Goal: Task Accomplishment & Management: Use online tool/utility

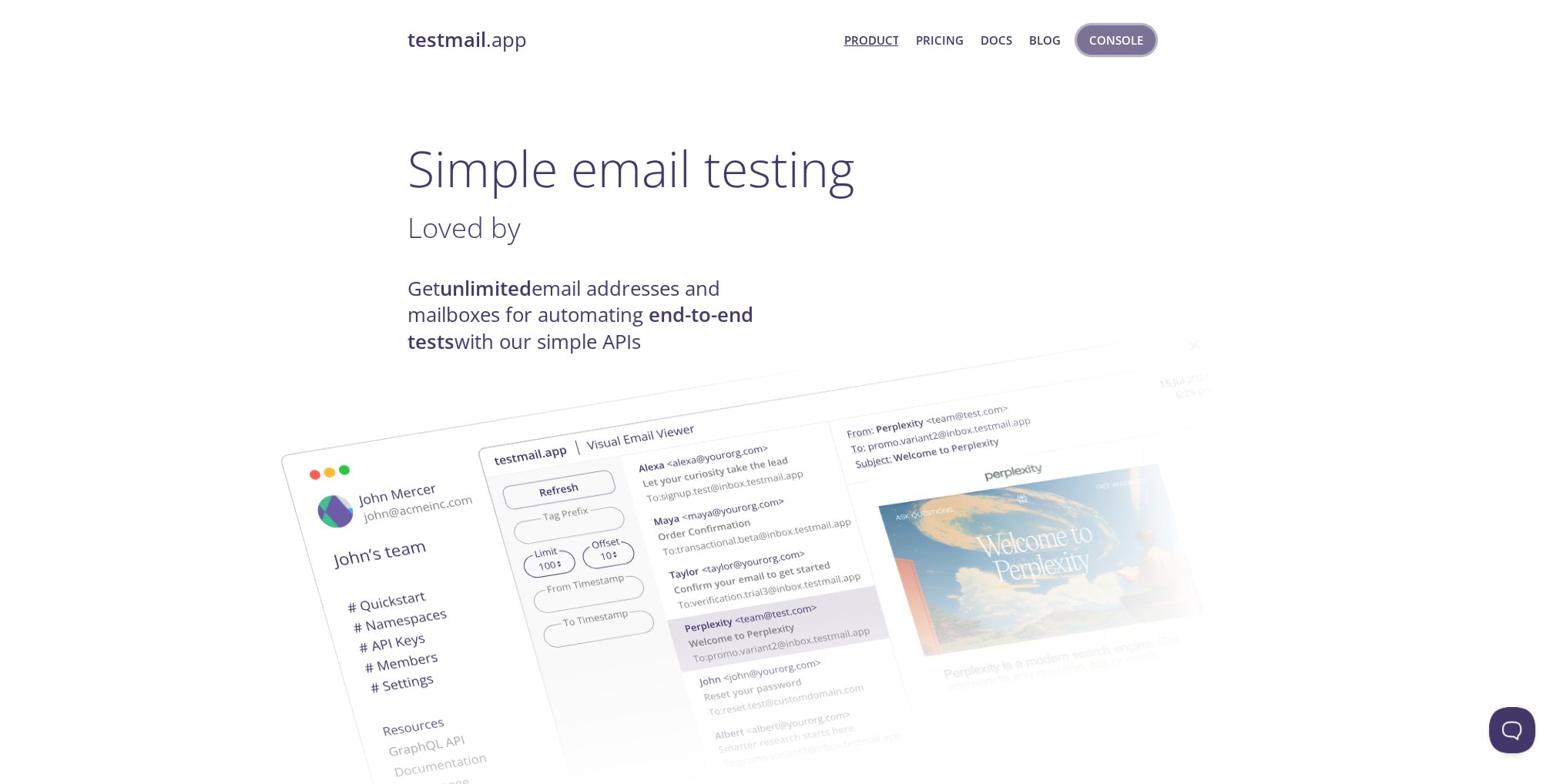
click at [1100, 47] on span "Console" at bounding box center [1116, 40] width 54 height 20
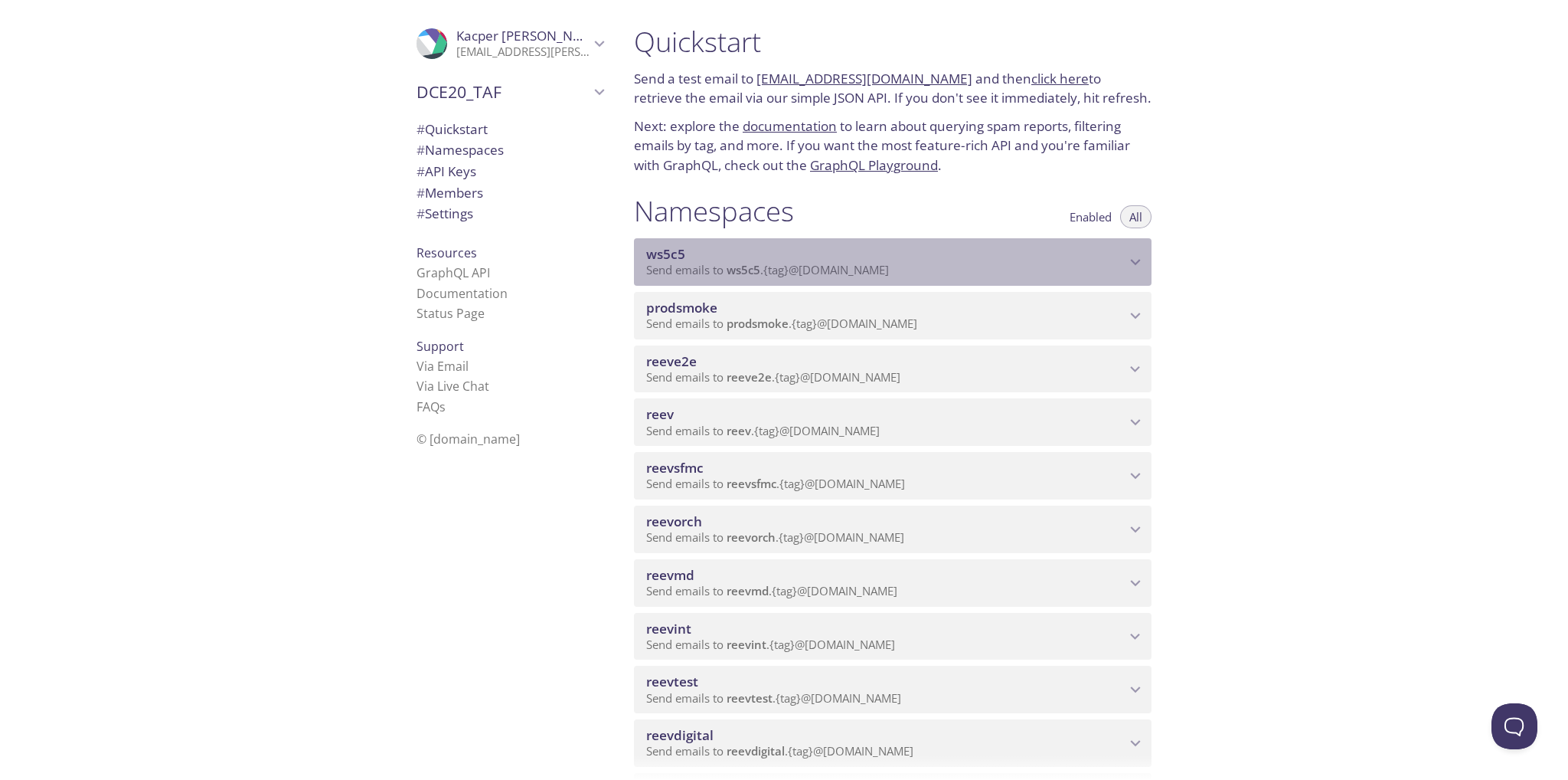
click at [1035, 275] on p "Send emails to ws5c5 . {tag} @[DOMAIN_NAME]" at bounding box center [885, 270] width 479 height 16
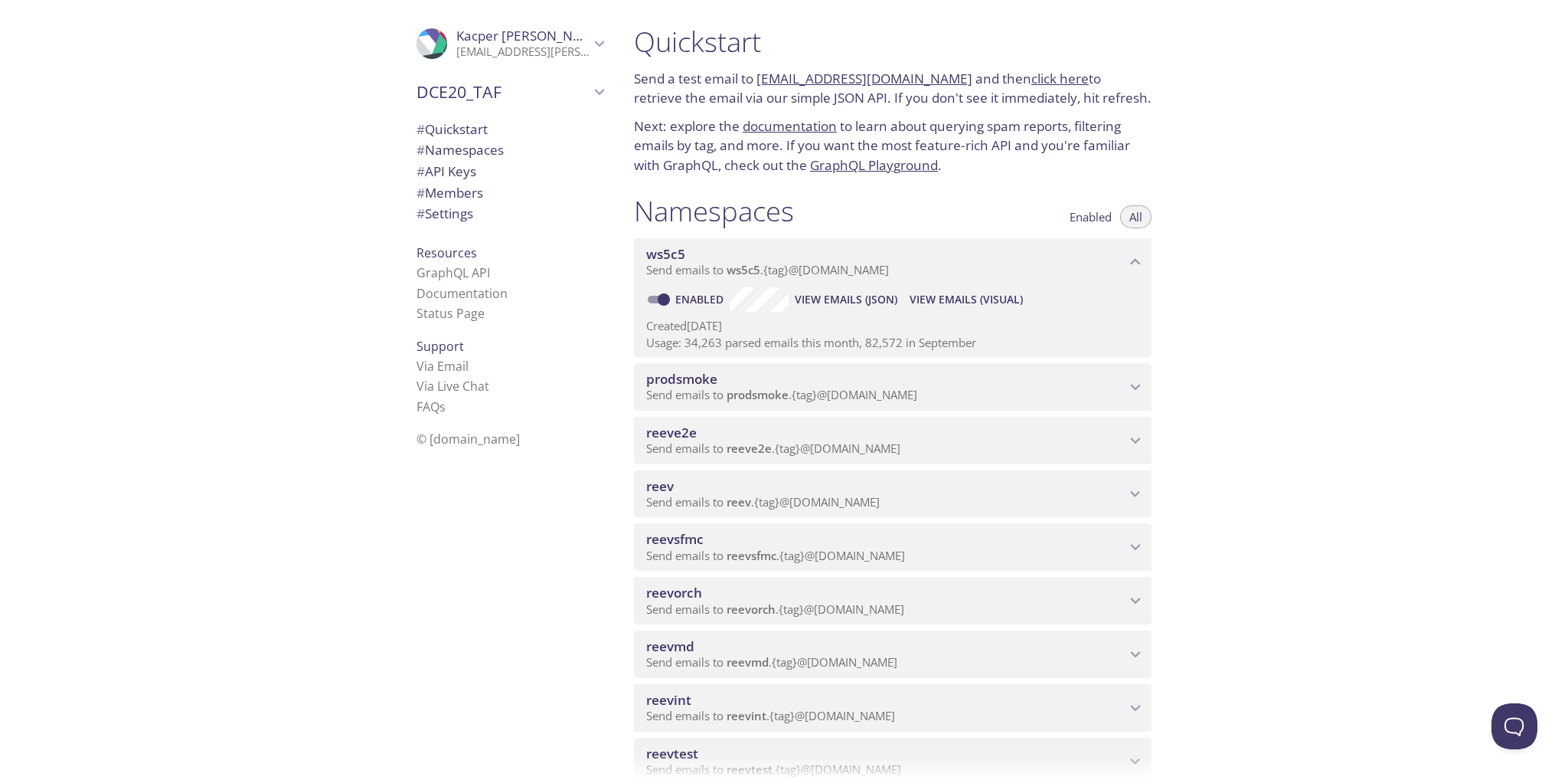
click at [961, 298] on span "View Emails (Visual)" at bounding box center [966, 299] width 113 height 18
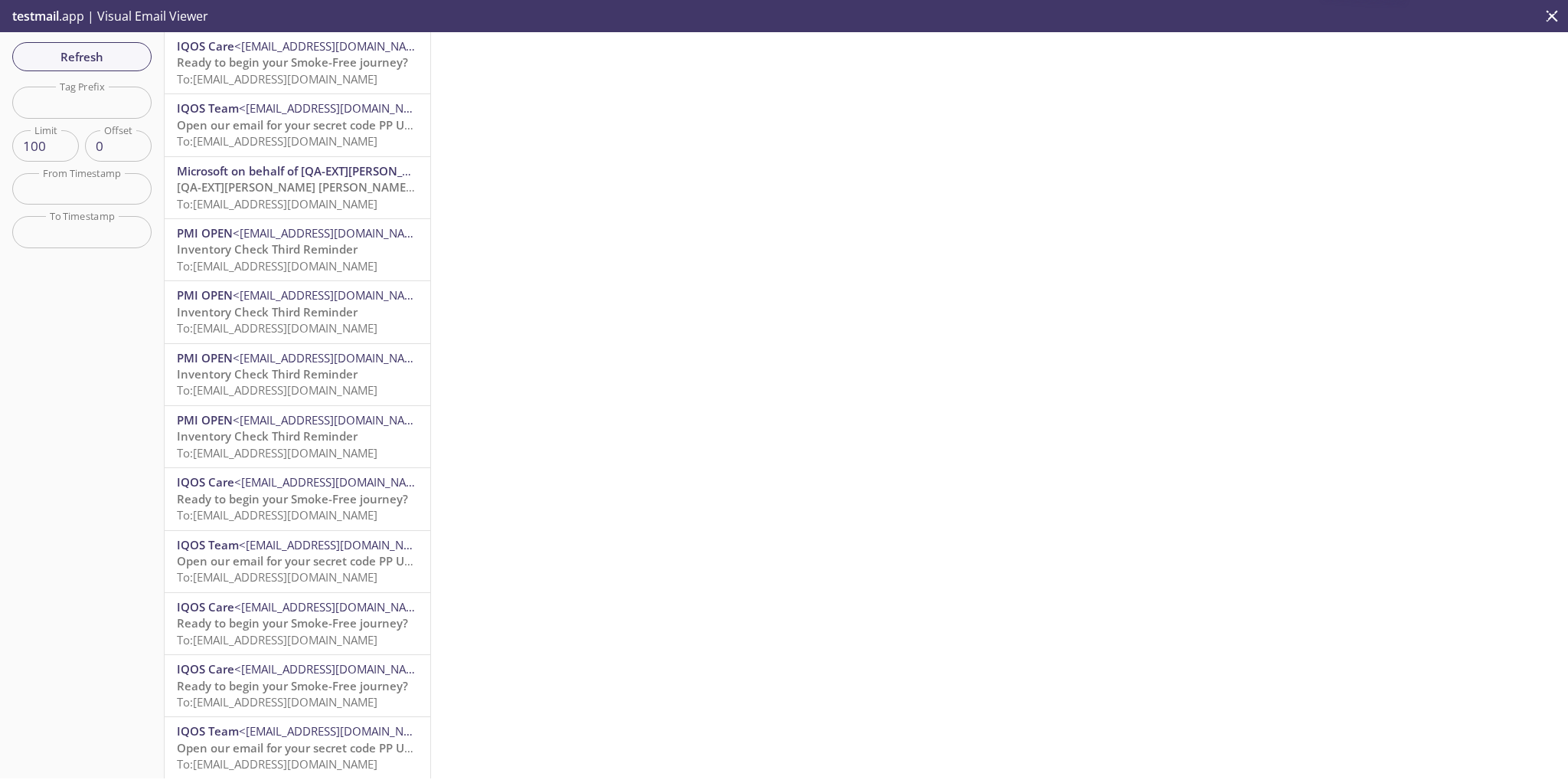
click at [108, 120] on div "Refresh Filters Tag Prefix Tag Prefix Limit 100 Limit Offset 0 Offset From Time…" at bounding box center [82, 405] width 165 height 746
click at [101, 115] on input "text" at bounding box center [82, 102] width 139 height 31
paste input "1760443027360"
type input "1760443027360"
click at [111, 56] on span "Refresh" at bounding box center [81, 56] width 115 height 20
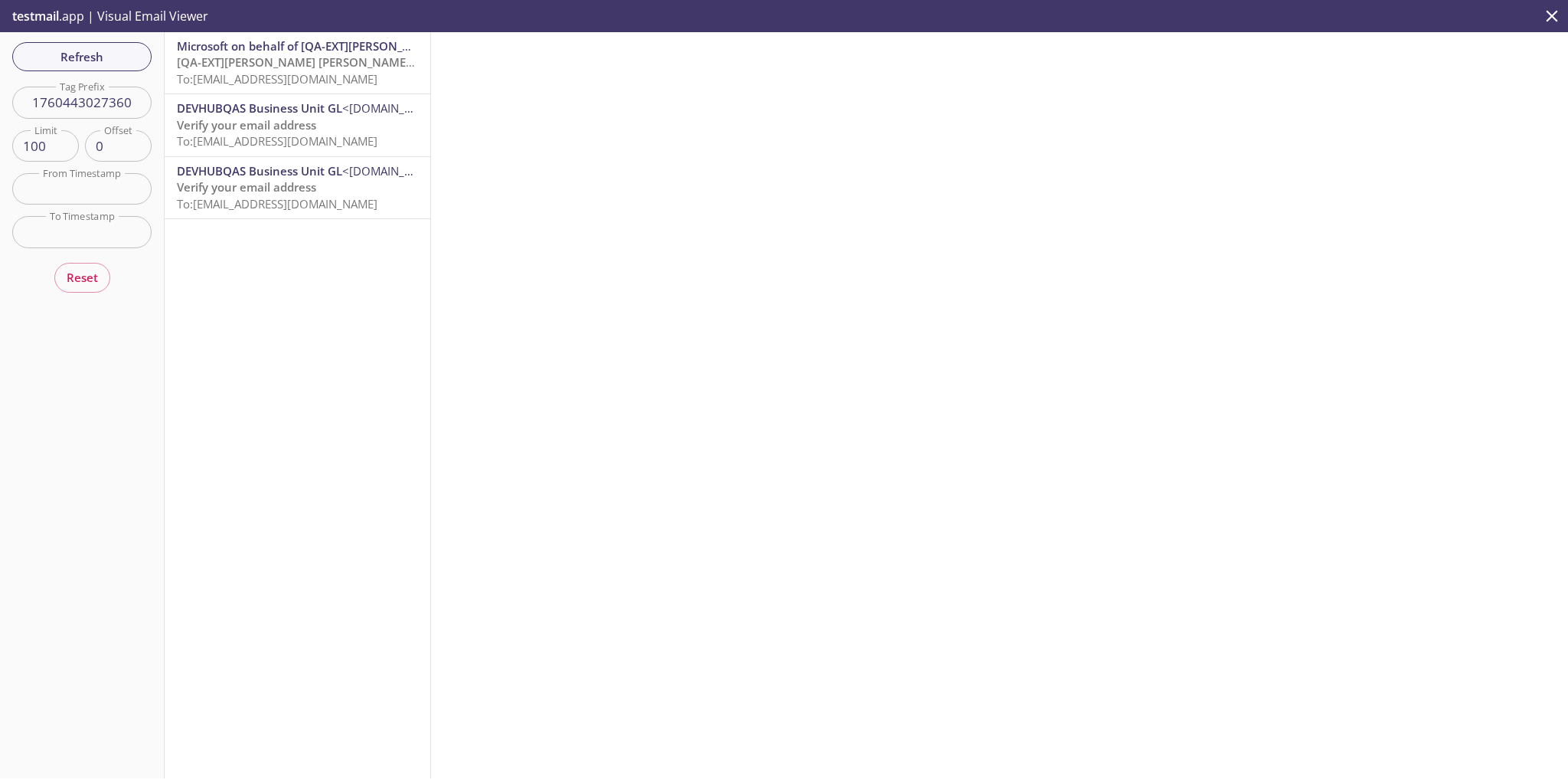
click at [354, 89] on div "Microsoft on behalf of [QA-EXT][PERSON_NAME] [PERSON_NAME] International <[EMAI…" at bounding box center [297, 62] width 265 height 61
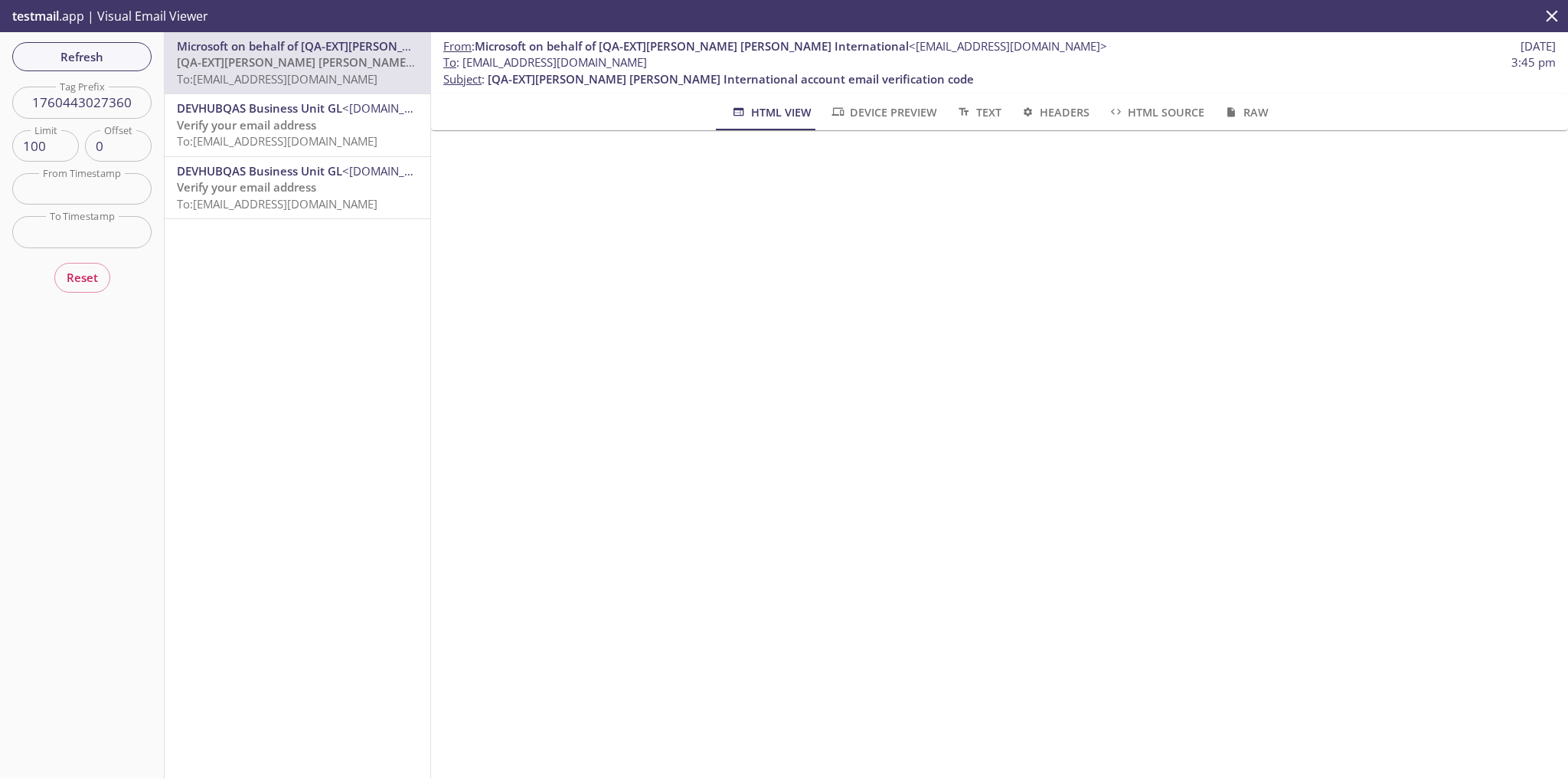
click at [92, 43] on button "Refresh" at bounding box center [82, 56] width 139 height 29
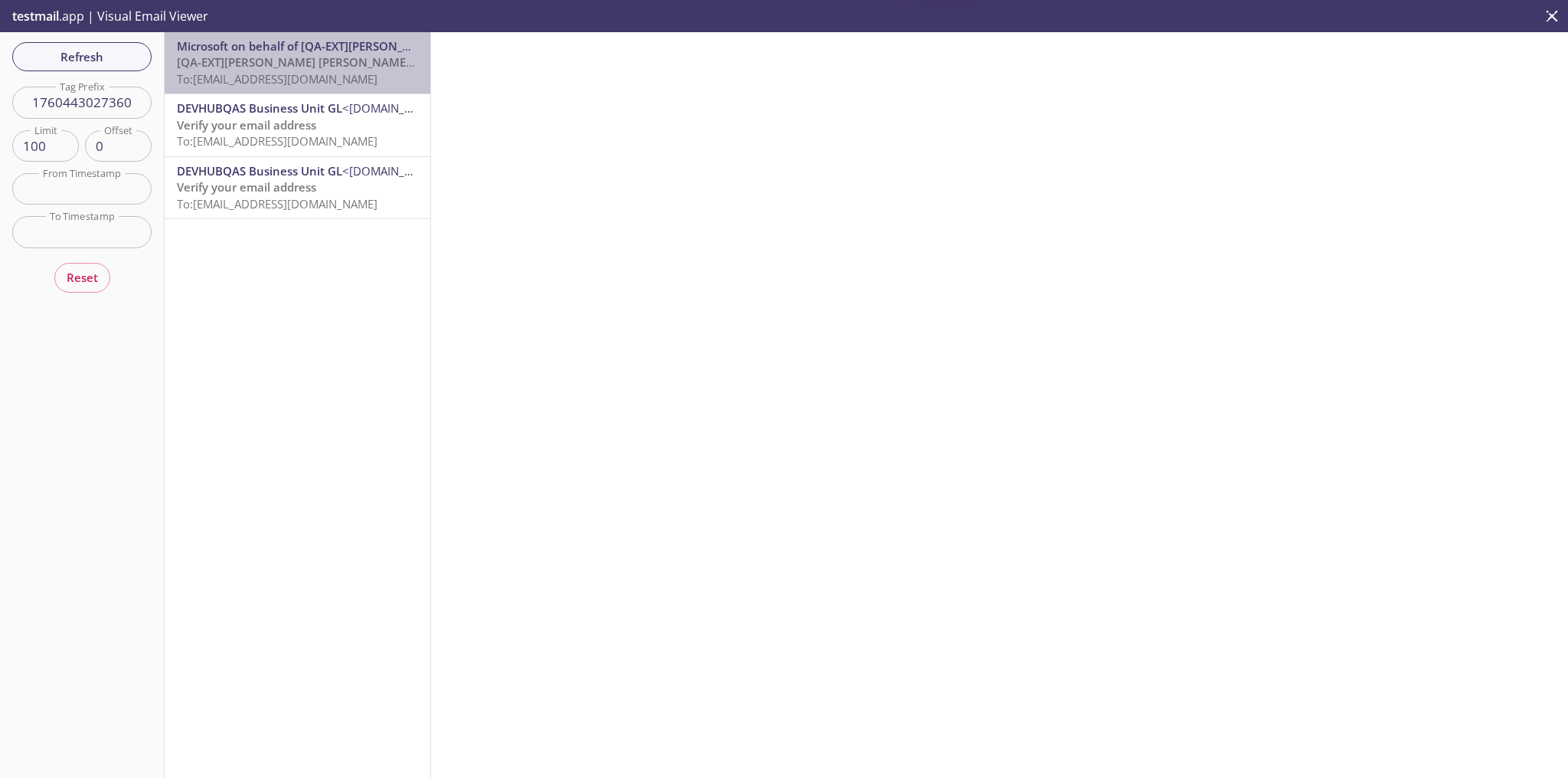
click at [311, 73] on span "To: [EMAIL_ADDRESS][DOMAIN_NAME]" at bounding box center [277, 79] width 200 height 16
